Goal: Information Seeking & Learning: Find contact information

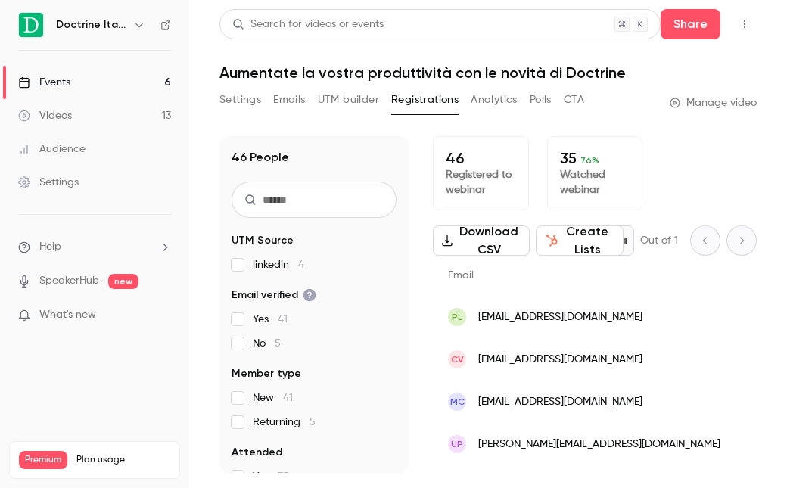
click at [115, 79] on link "Events 6" at bounding box center [94, 82] width 189 height 33
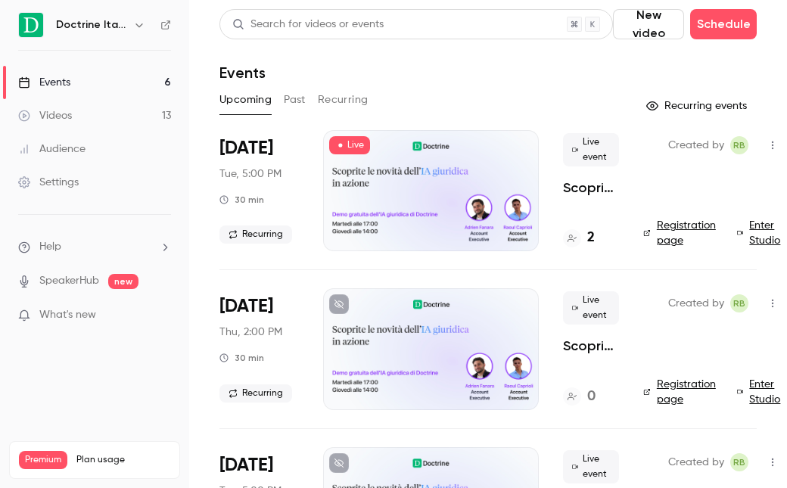
click at [590, 237] on h4 "2" at bounding box center [591, 238] width 8 height 20
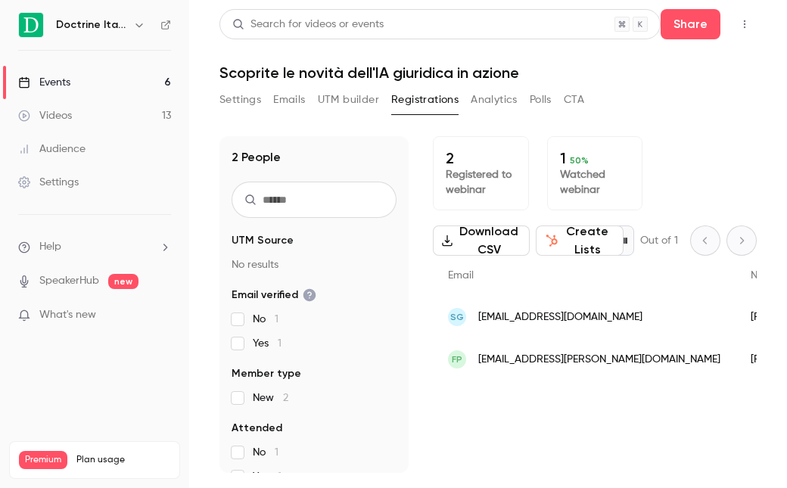
click at [561, 363] on span "[EMAIL_ADDRESS][PERSON_NAME][DOMAIN_NAME]" at bounding box center [599, 360] width 242 height 16
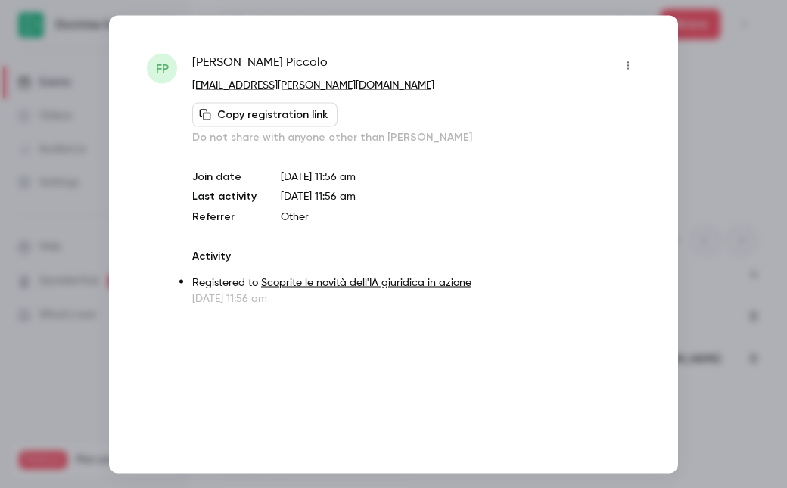
click at [575, 325] on div "FP [PERSON_NAME] [EMAIL_ADDRESS][PERSON_NAME][DOMAIN_NAME] Copy registration li…" at bounding box center [393, 244] width 569 height 458
click at [680, 211] on div at bounding box center [393, 244] width 787 height 488
